Goal: Information Seeking & Learning: Check status

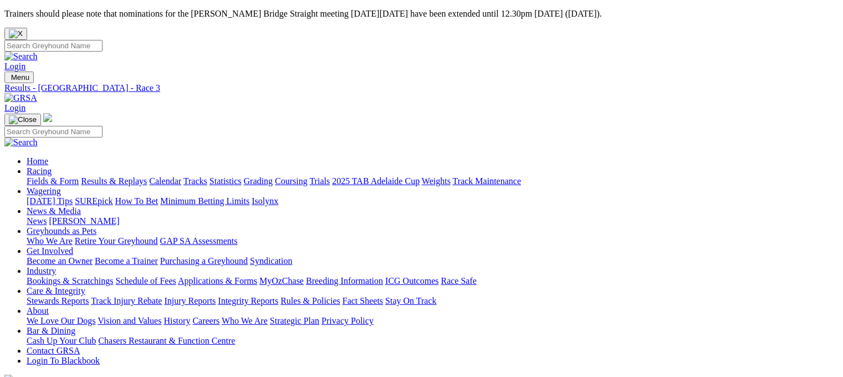
scroll to position [42, 0]
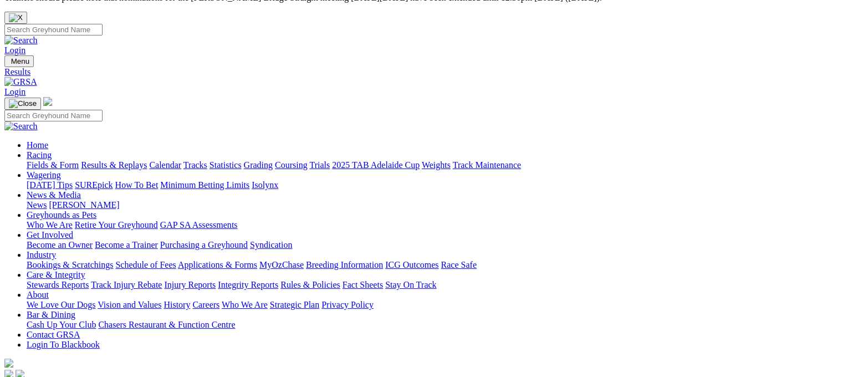
type input "[DATE]"
